Goal: Book appointment/travel/reservation

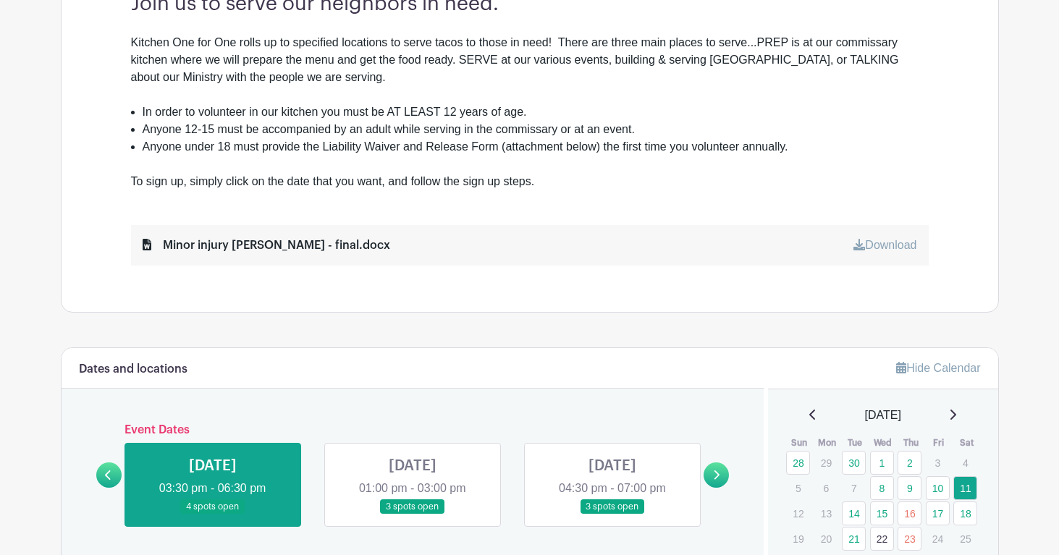
scroll to position [566, 0]
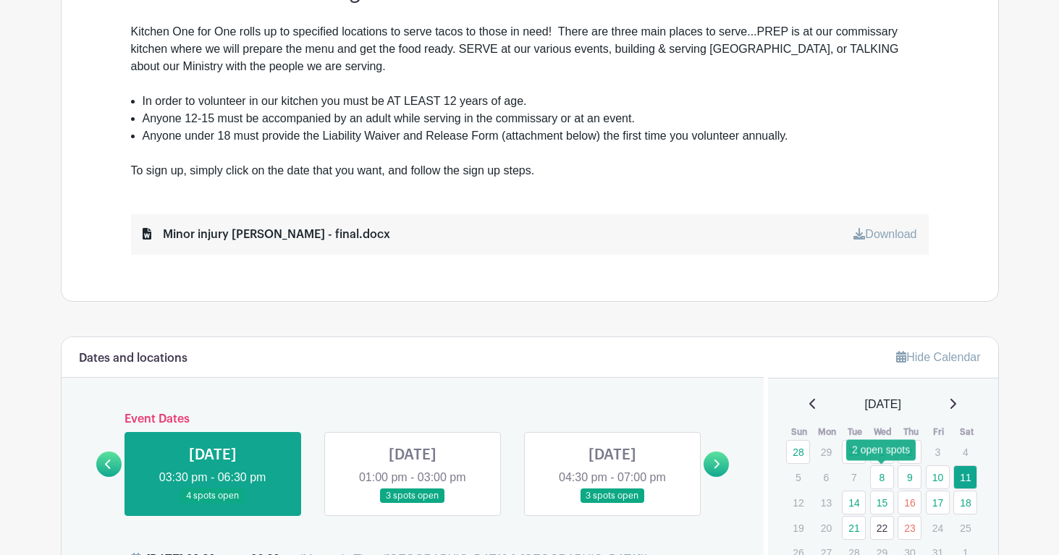
click at [886, 476] on link "8" at bounding box center [882, 478] width 24 height 24
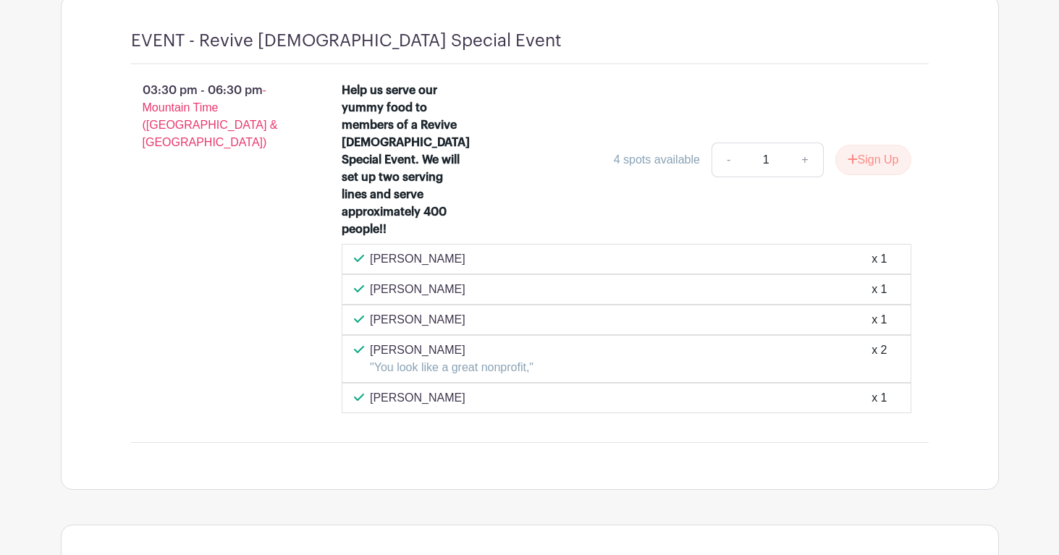
scroll to position [1185, 0]
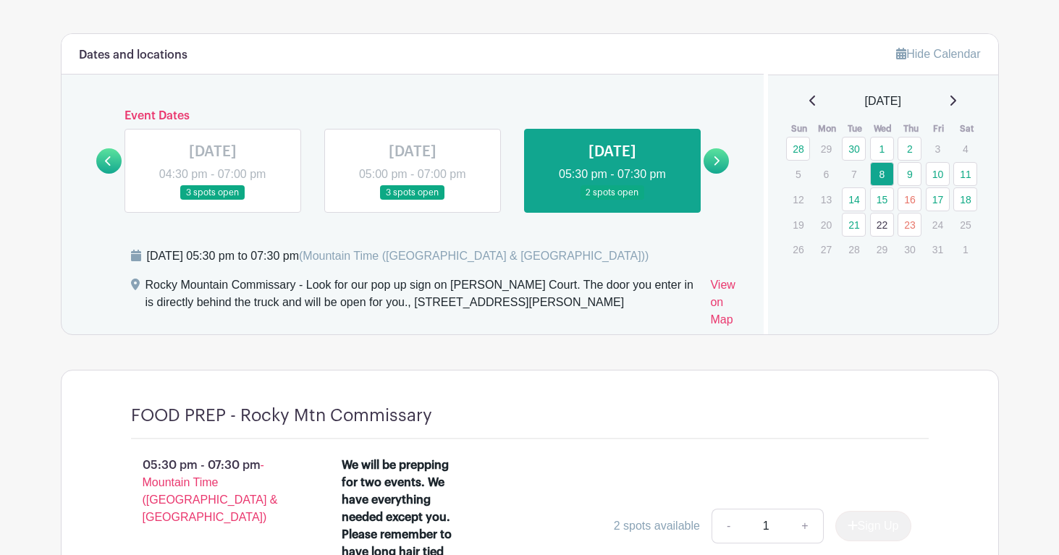
scroll to position [862, 0]
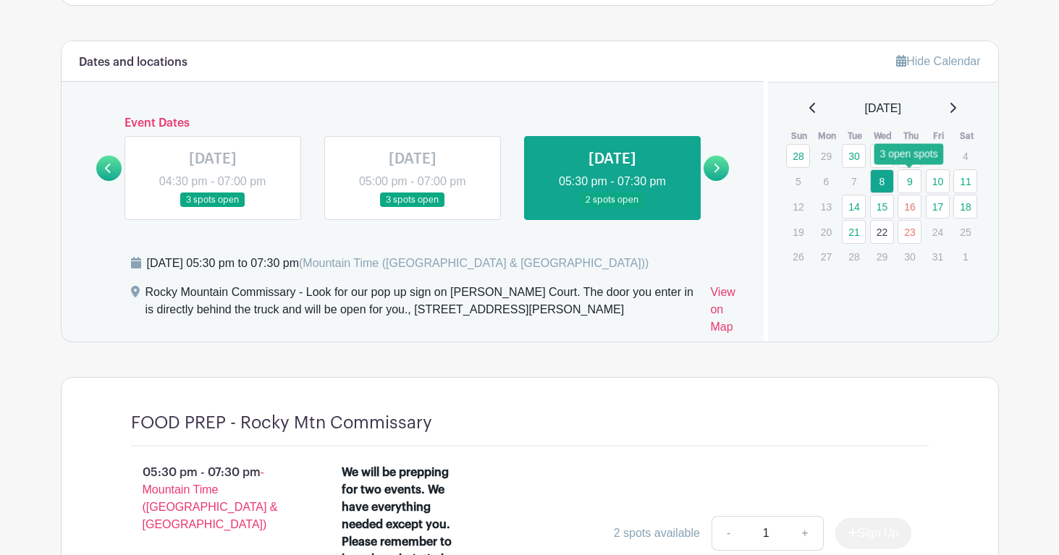
click at [904, 184] on link "9" at bounding box center [910, 181] width 24 height 24
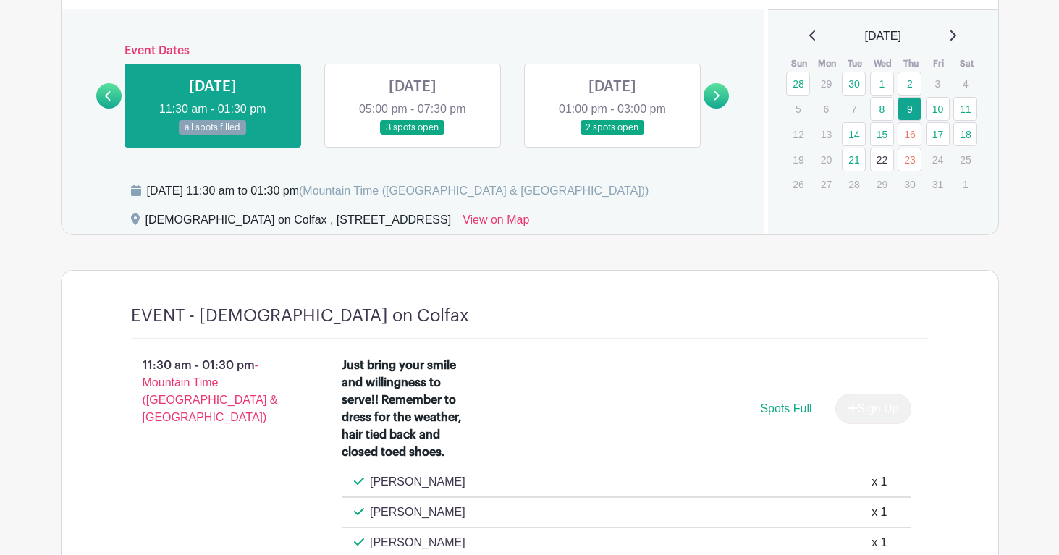
scroll to position [929, 0]
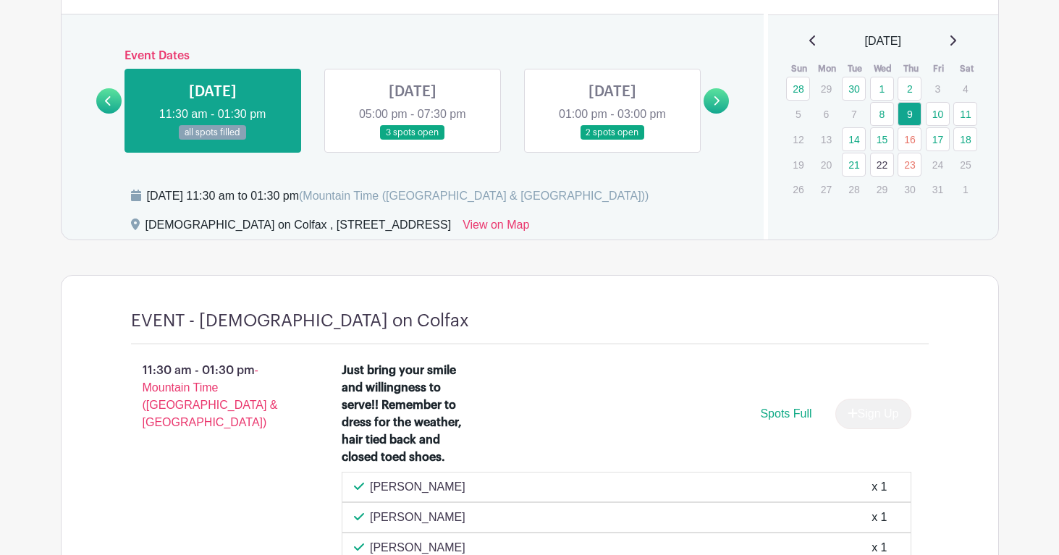
click at [413, 140] on link at bounding box center [413, 140] width 0 height 0
click at [613, 140] on link at bounding box center [613, 140] width 0 height 0
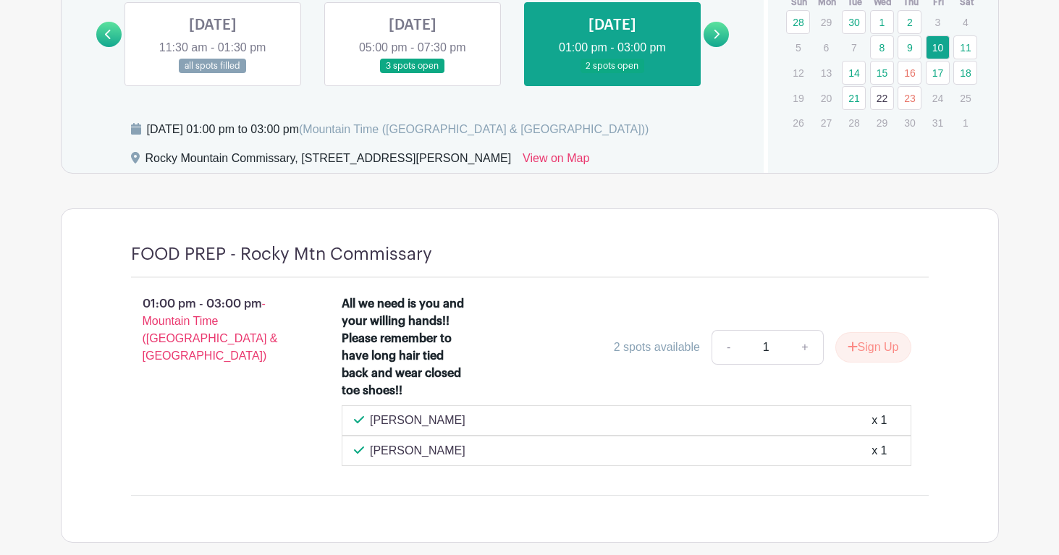
scroll to position [994, 0]
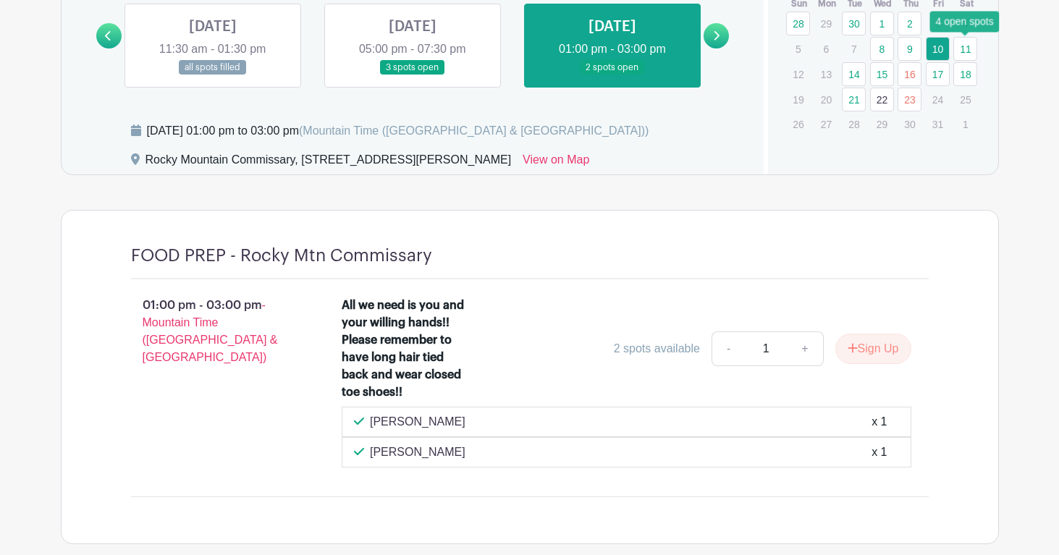
click at [965, 47] on link "11" at bounding box center [966, 49] width 24 height 24
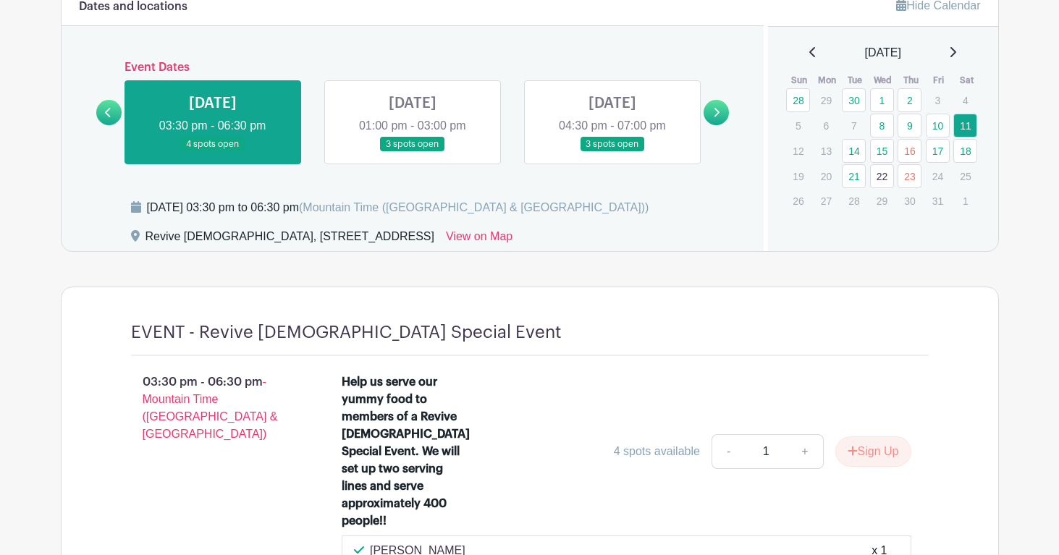
scroll to position [916, 0]
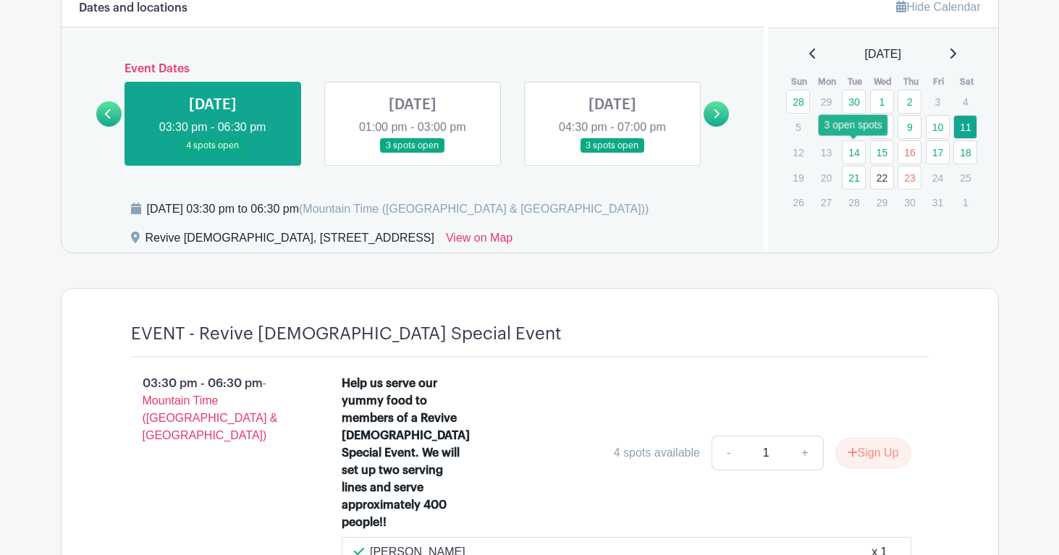
click at [853, 152] on link "14" at bounding box center [854, 152] width 24 height 24
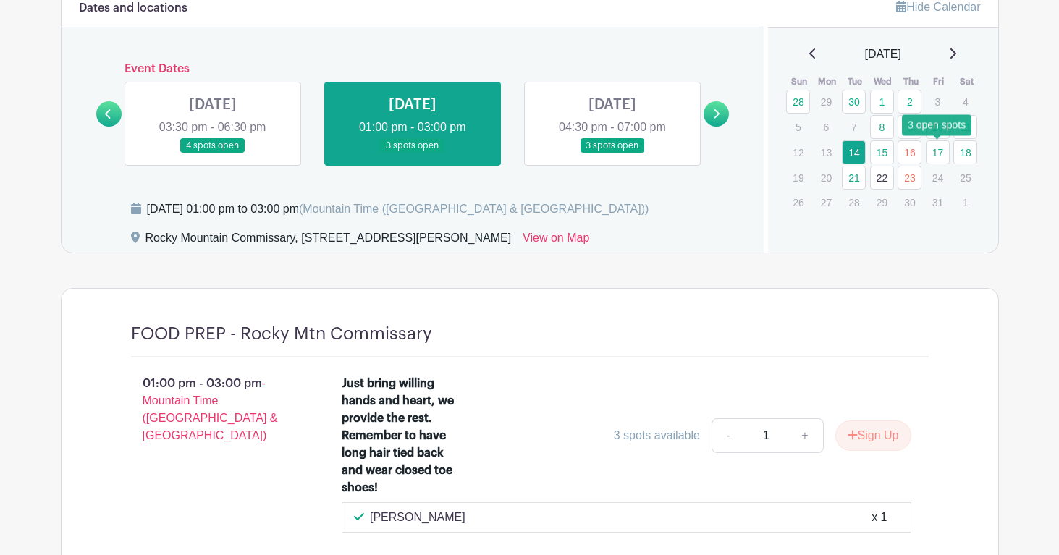
click at [942, 153] on link "17" at bounding box center [938, 152] width 24 height 24
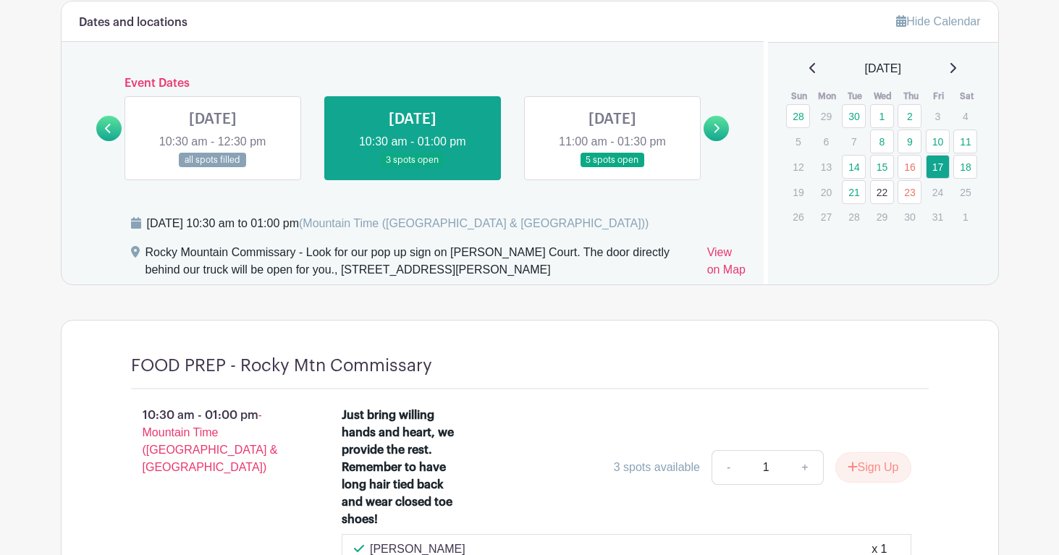
scroll to position [899, 0]
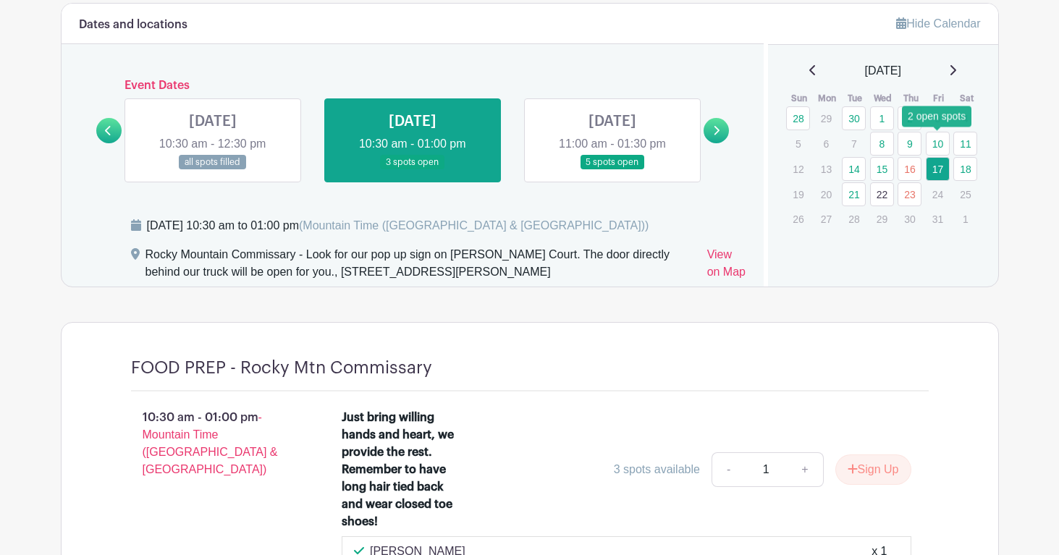
click at [936, 145] on link "10" at bounding box center [938, 144] width 24 height 24
